Goal: Task Accomplishment & Management: Complete application form

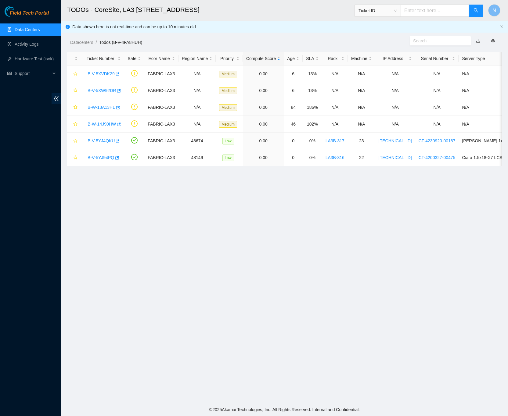
click at [24, 28] on link "Data Centers" at bounding box center [27, 29] width 25 height 5
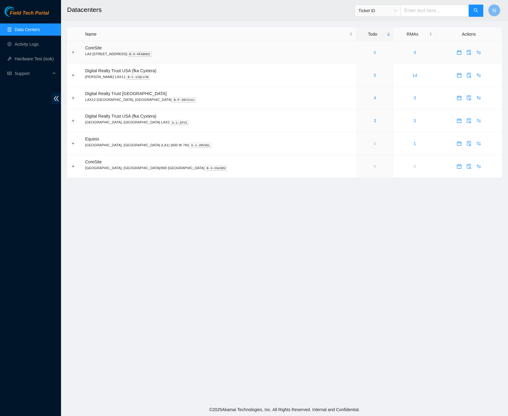
click at [374, 52] on link "6" at bounding box center [375, 52] width 2 height 5
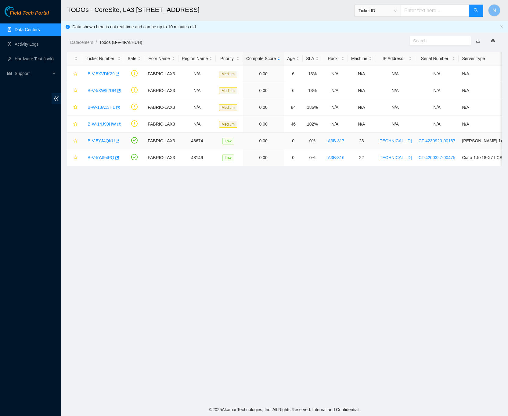
click at [107, 142] on link "B-V-5YJ4QKU" at bounding box center [101, 140] width 27 height 5
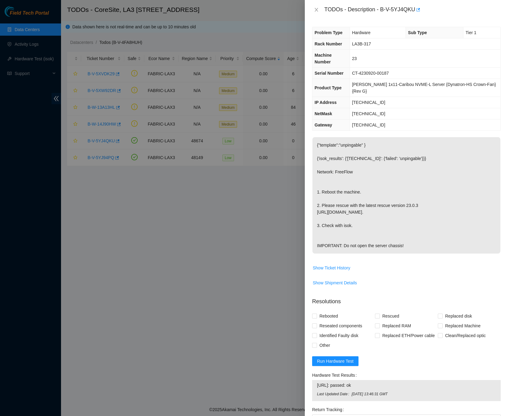
click at [471, 286] on span "Show Shipment Details" at bounding box center [406, 283] width 188 height 10
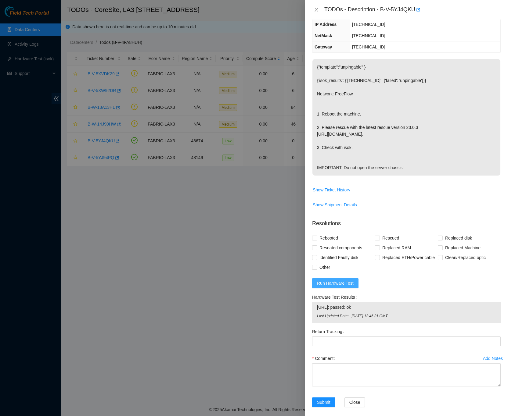
scroll to position [85, 0]
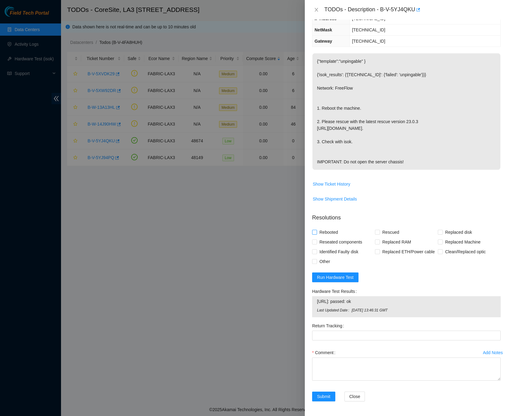
click at [312, 231] on input "Rebooted" at bounding box center [314, 232] width 4 height 4
checkbox input "true"
click at [376, 232] on input "Rescued" at bounding box center [377, 232] width 4 height 4
checkbox input "true"
click at [333, 358] on textarea "Comment" at bounding box center [406, 369] width 189 height 23
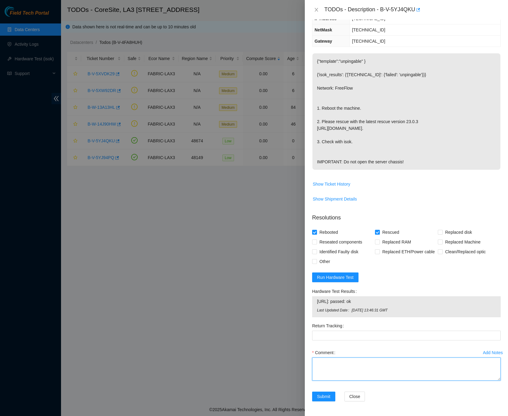
paste textarea "B-V-5YJ4QKU FABRIC-LAX3 Low LA3B-317 23 [TECHNICAL_ID] CT-4230920-00187 -Confir…"
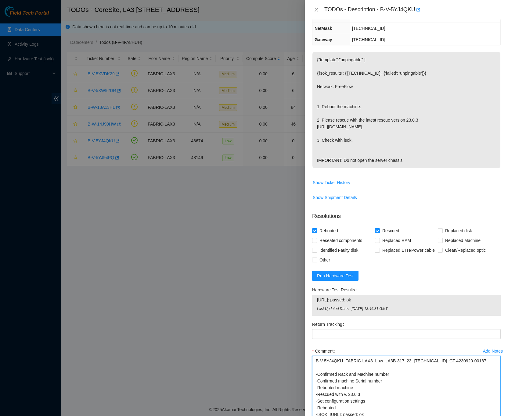
scroll to position [0, 0]
drag, startPoint x: 491, startPoint y: 380, endPoint x: 486, endPoint y: 425, distance: 45.4
click at [486, 416] on html "Field Tech Portal Data Centers Activity Logs Hardware Test (isok) Support TODOs…" at bounding box center [254, 208] width 508 height 416
type textarea "B-V-5YJ4QKU FABRIC-LAX3 Low LA3B-317 23 [TECHNICAL_ID] CT-4230920-00187 -Confir…"
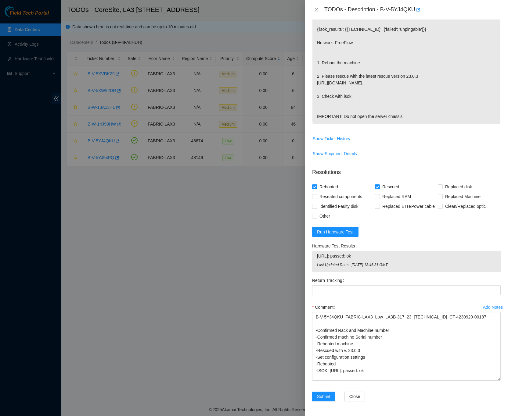
click at [483, 394] on div "Submit Close" at bounding box center [406, 400] width 193 height 17
click at [331, 397] on button "Submit" at bounding box center [323, 397] width 23 height 10
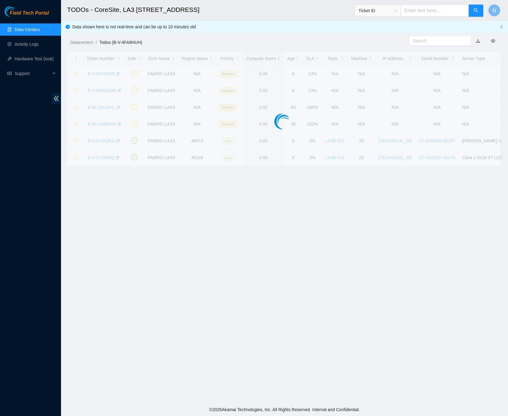
scroll to position [0, 0]
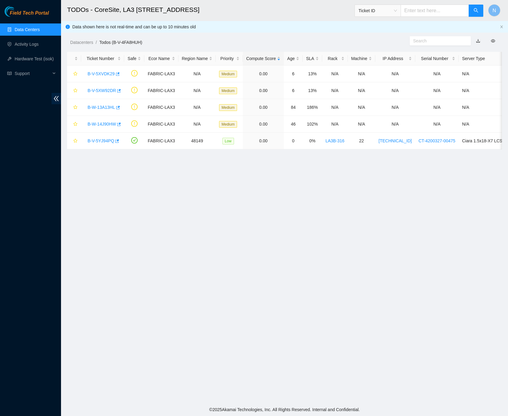
click at [32, 28] on link "Data Centers" at bounding box center [27, 29] width 25 height 5
